Goal: Transaction & Acquisition: Book appointment/travel/reservation

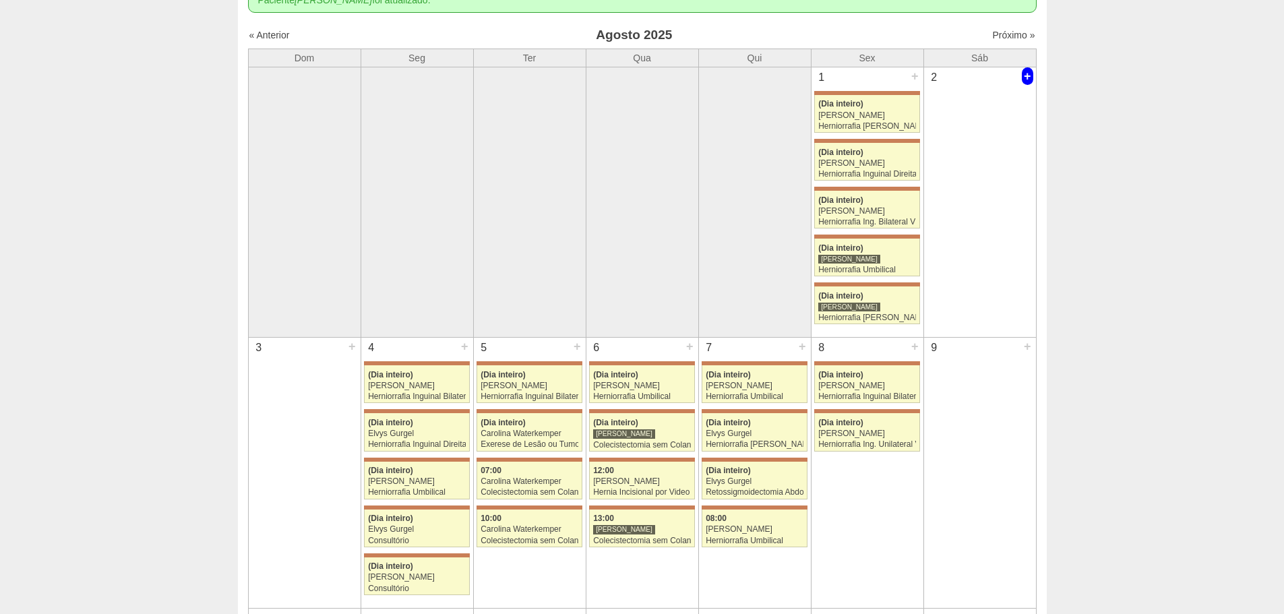
scroll to position [135, 0]
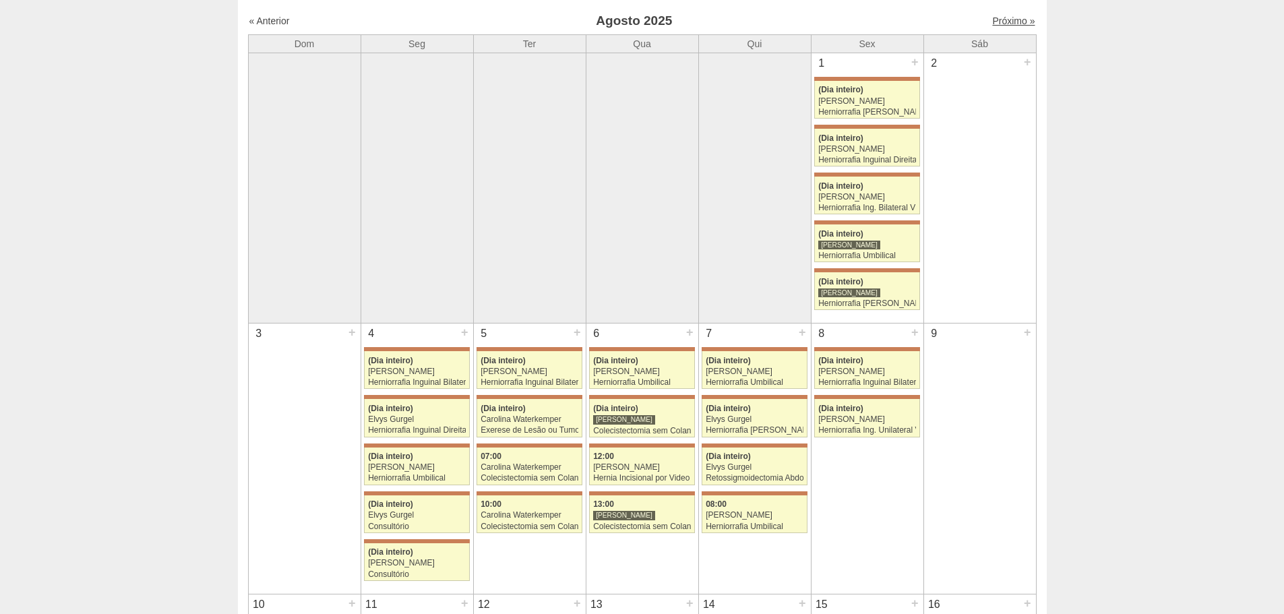
click at [635, 22] on link "Próximo »" at bounding box center [1013, 21] width 42 height 11
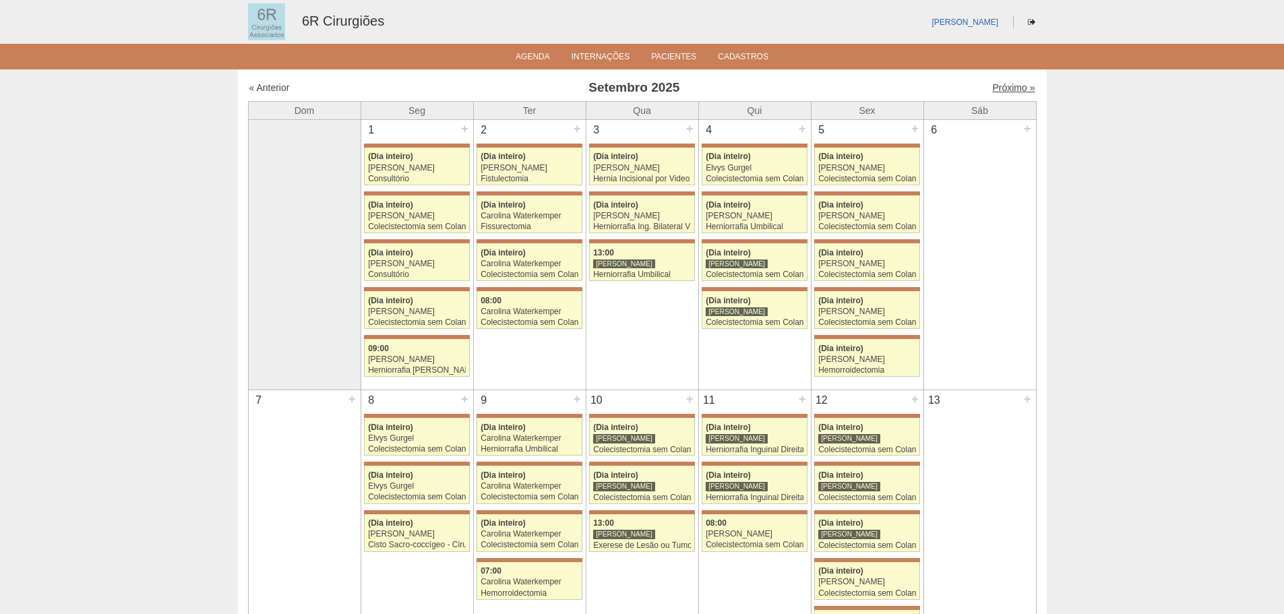
click at [1016, 87] on link "Próximo »" at bounding box center [1013, 87] width 42 height 11
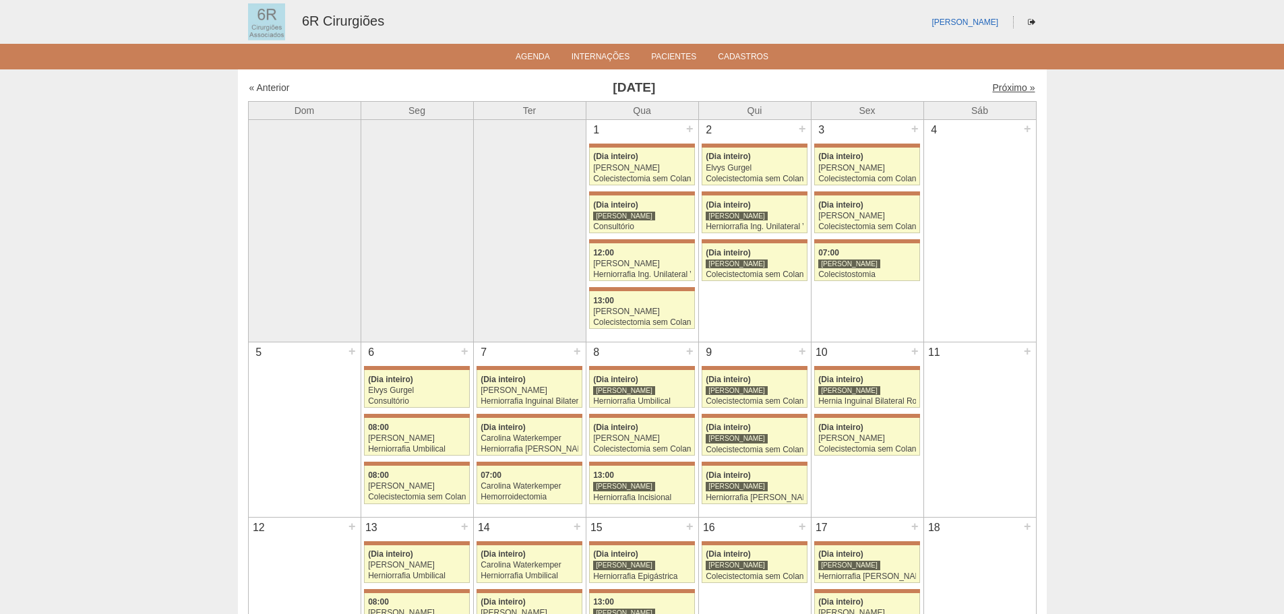
click at [998, 86] on link "Próximo »" at bounding box center [1013, 87] width 42 height 11
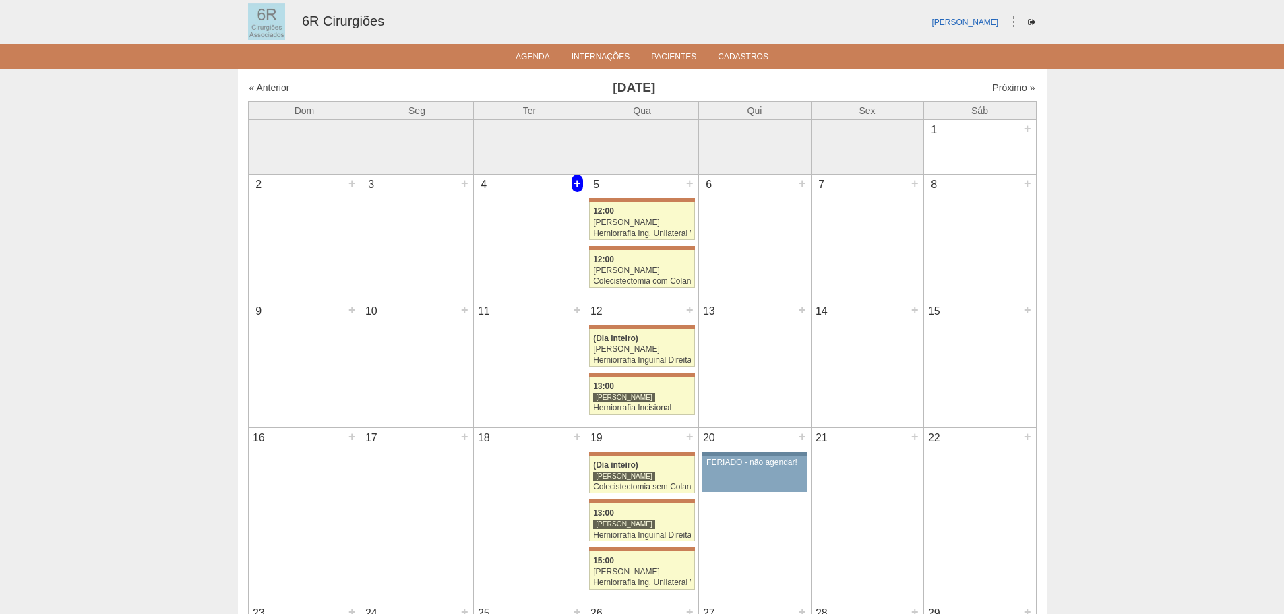
click at [582, 184] on div "+" at bounding box center [577, 184] width 11 height 18
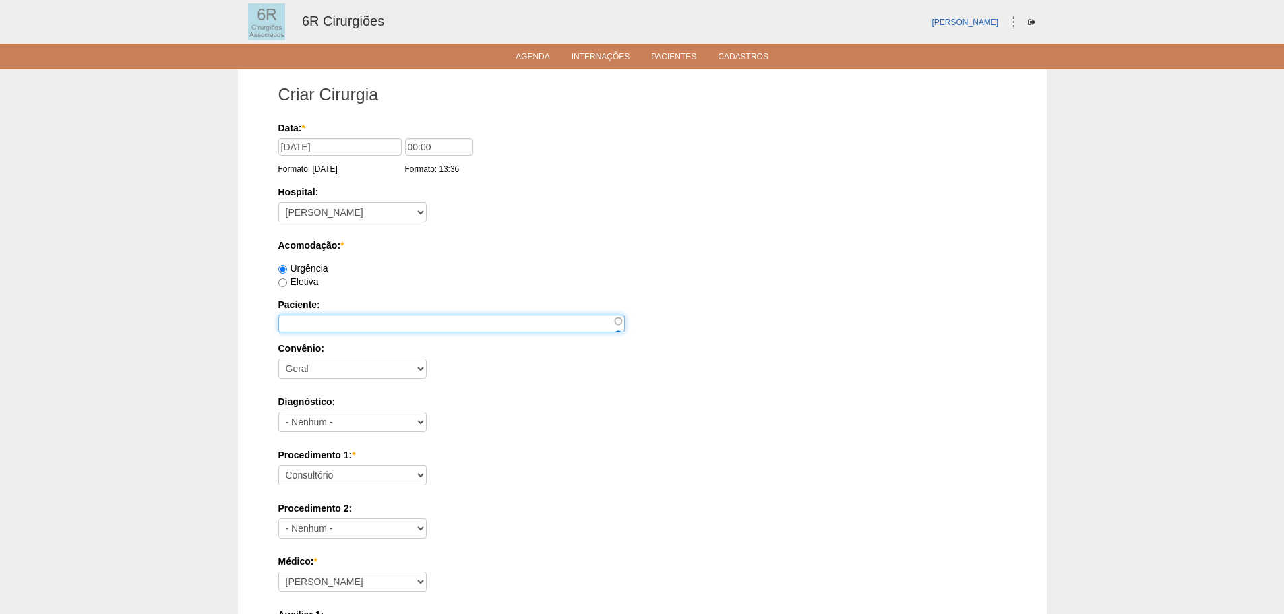
click at [481, 328] on input "Paciente:" at bounding box center [451, 324] width 346 height 18
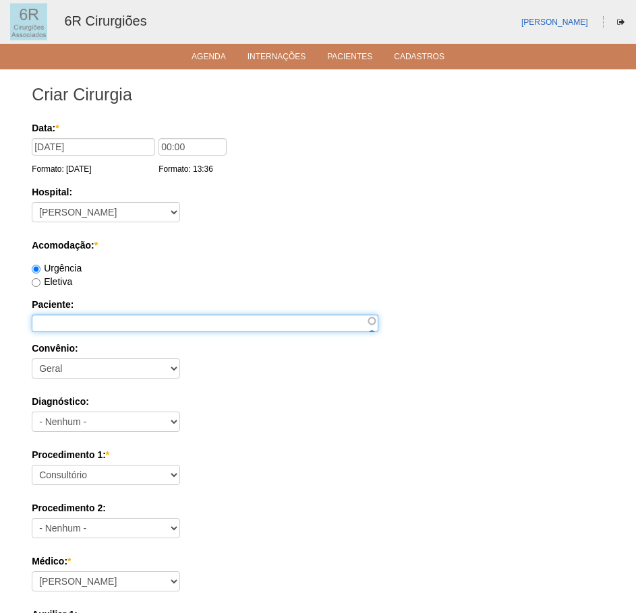
click at [76, 330] on input "Paciente:" at bounding box center [205, 324] width 346 height 18
paste input "[PERSON_NAME]"
type input "[PERSON_NAME]"
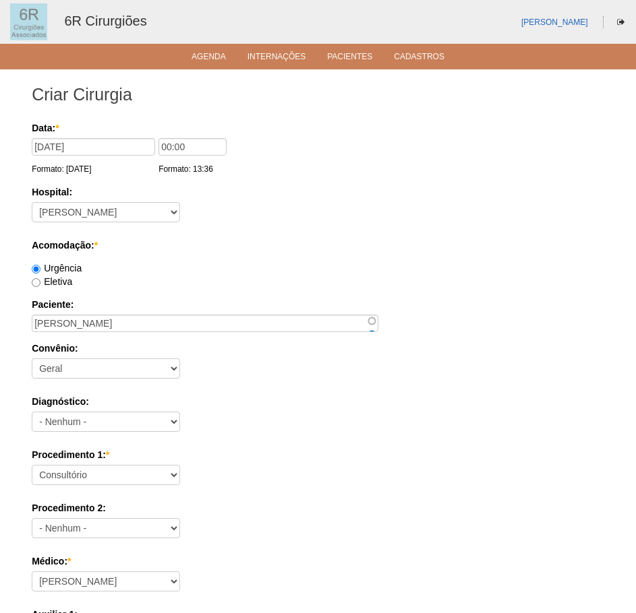
scroll to position [135, 0]
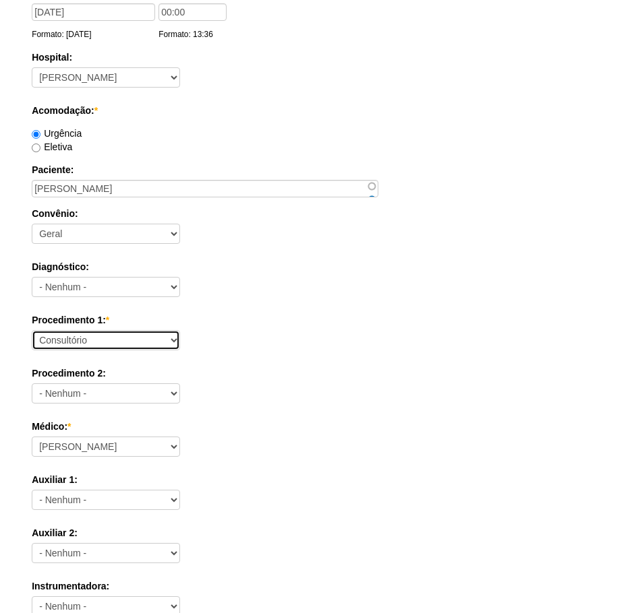
click at [123, 338] on select "Consultório Abscesso Hepático - Drenagem Abscesso perianal Amputação Abdômino P…" at bounding box center [106, 340] width 148 height 20
select select "66572"
click at [32, 330] on select "Consultório Abscesso Hepático - Drenagem Abscesso perianal Amputação Abdômino P…" at bounding box center [106, 340] width 148 height 20
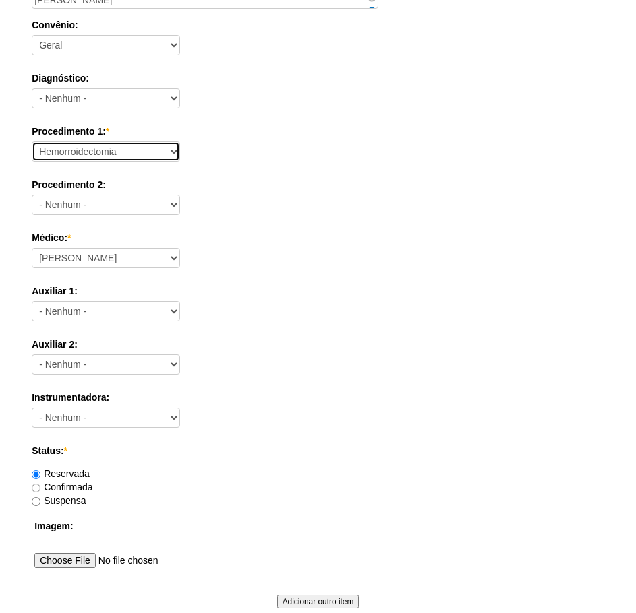
scroll to position [337, 0]
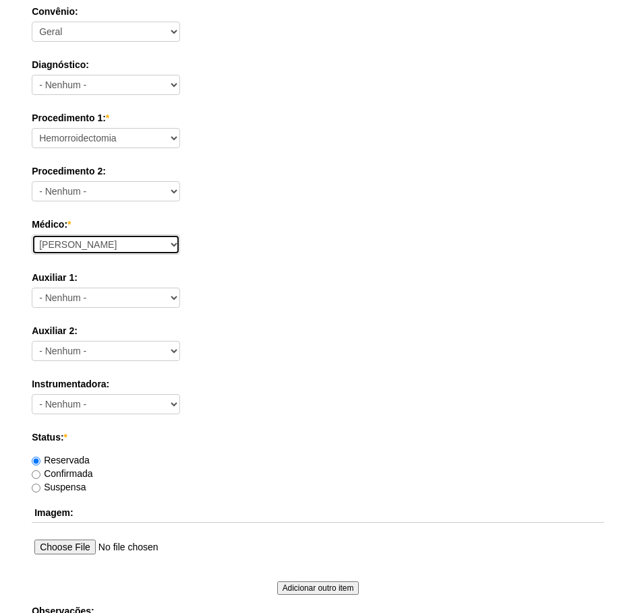
click at [165, 245] on select "Aline Zanon Bariatricas Bruno Bulisani Bruno Oliveira Carolina Waterkemper Elvy…" at bounding box center [106, 245] width 148 height 20
select select "72"
click at [32, 235] on select "Aline Zanon Bariatricas Bruno Bulisani Bruno Oliveira Carolina Waterkemper Elvy…" at bounding box center [106, 245] width 148 height 20
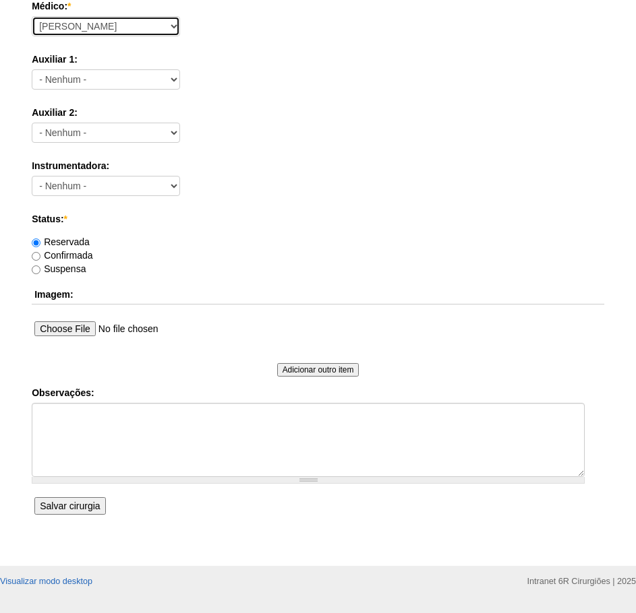
scroll to position [590, 0]
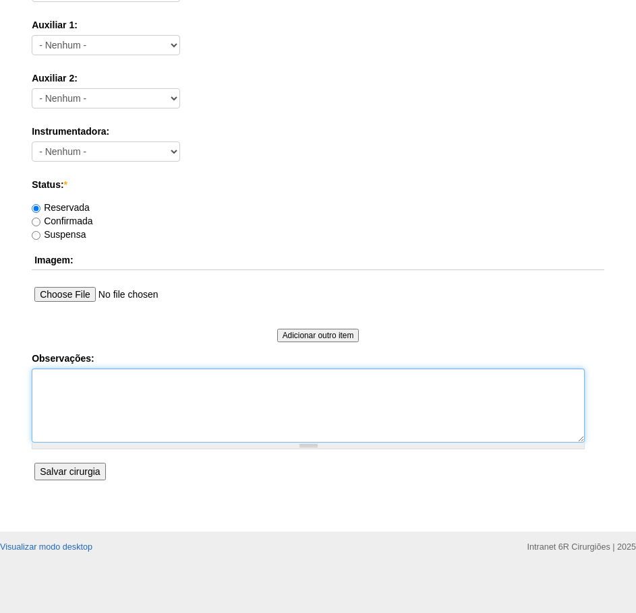
click at [164, 414] on textarea "Observações:" at bounding box center [308, 406] width 553 height 74
type textarea "R"
click at [42, 392] on textarea "VAGA DE UTI SN 26/07/1961 T" at bounding box center [308, 406] width 553 height 74
drag, startPoint x: 53, startPoint y: 414, endPoint x: 27, endPoint y: 412, distance: 25.7
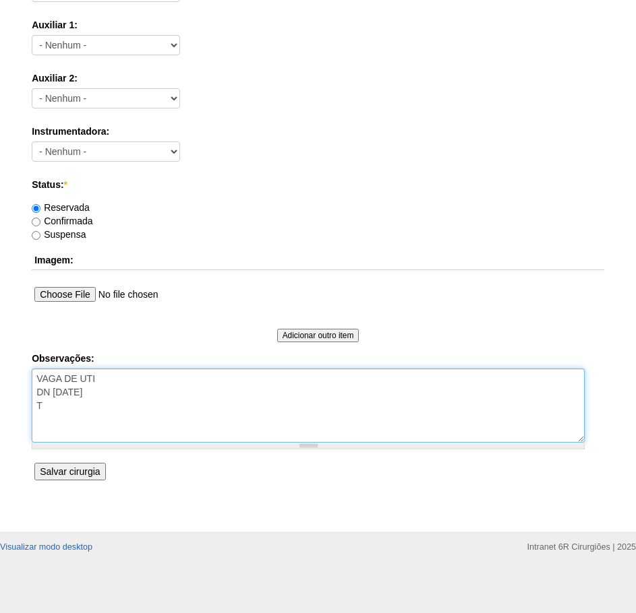
click at [27, 412] on div "Criar Cirurgia Data: * 04/11/2025 Formato: 19/08/2025 00:00 Formato: 13:36 Hosp…" at bounding box center [318, 6] width 592 height 1052
type textarea "VAGA DE UTI DN 26/07/1961"
click at [88, 473] on input "Salvar cirurgia" at bounding box center [69, 472] width 71 height 18
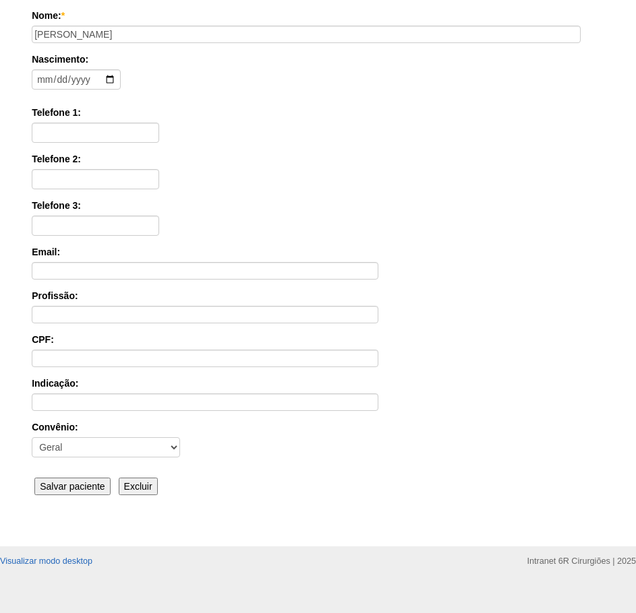
scroll to position [210, 0]
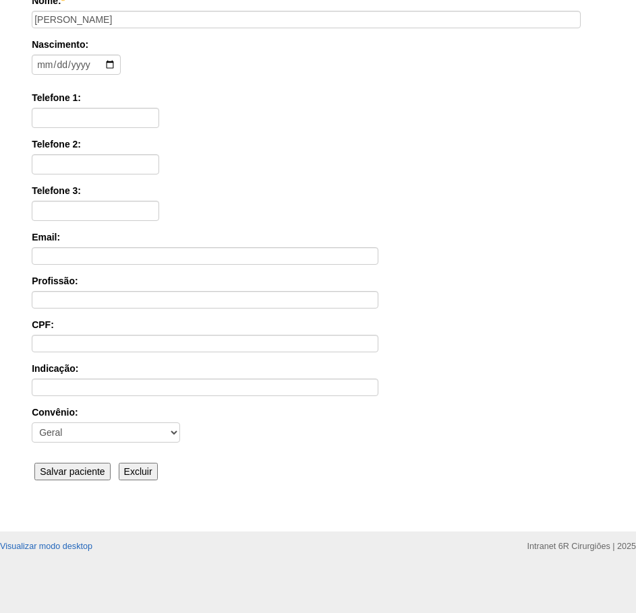
click at [85, 479] on input "Salvar paciente" at bounding box center [72, 472] width 76 height 18
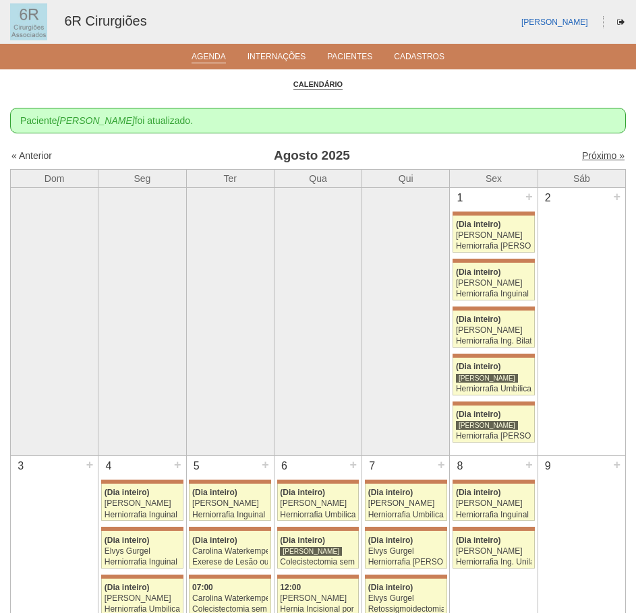
click at [586, 154] on link "Próximo »" at bounding box center [603, 155] width 42 height 11
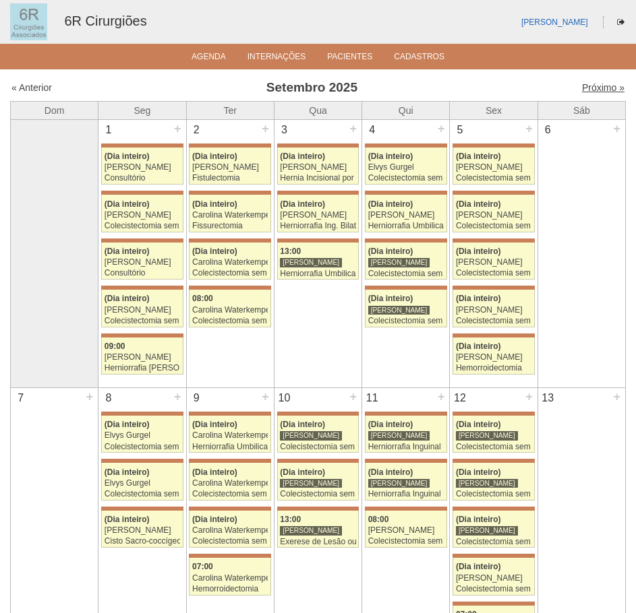
click at [599, 92] on link "Próximo »" at bounding box center [603, 87] width 42 height 11
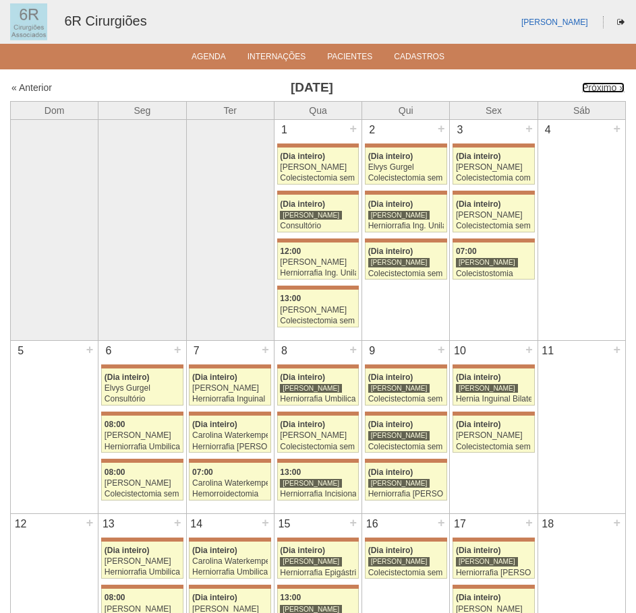
click at [599, 92] on link "Próximo »" at bounding box center [603, 87] width 42 height 11
